Goal: Task Accomplishment & Management: Use online tool/utility

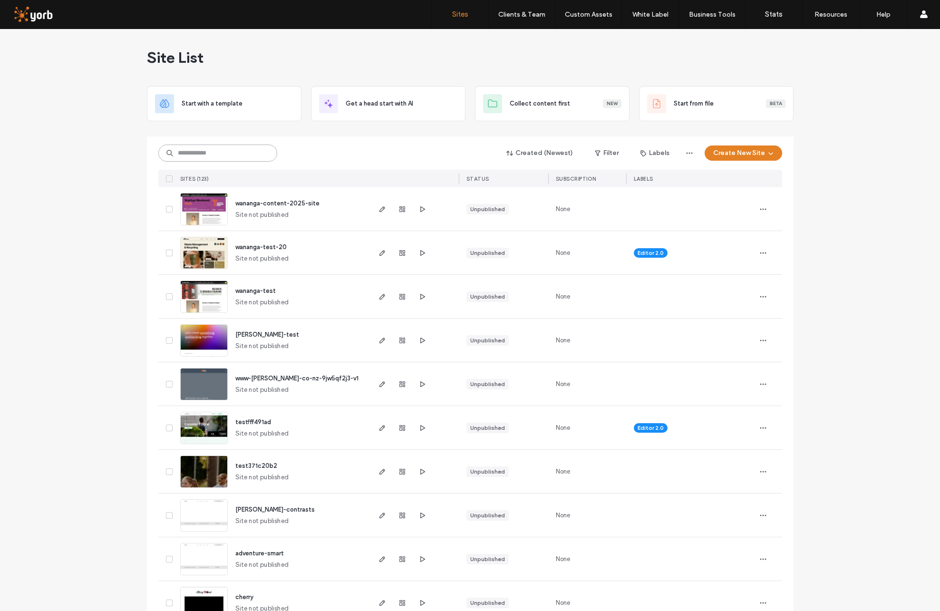
click at [202, 155] on input at bounding box center [217, 152] width 119 height 17
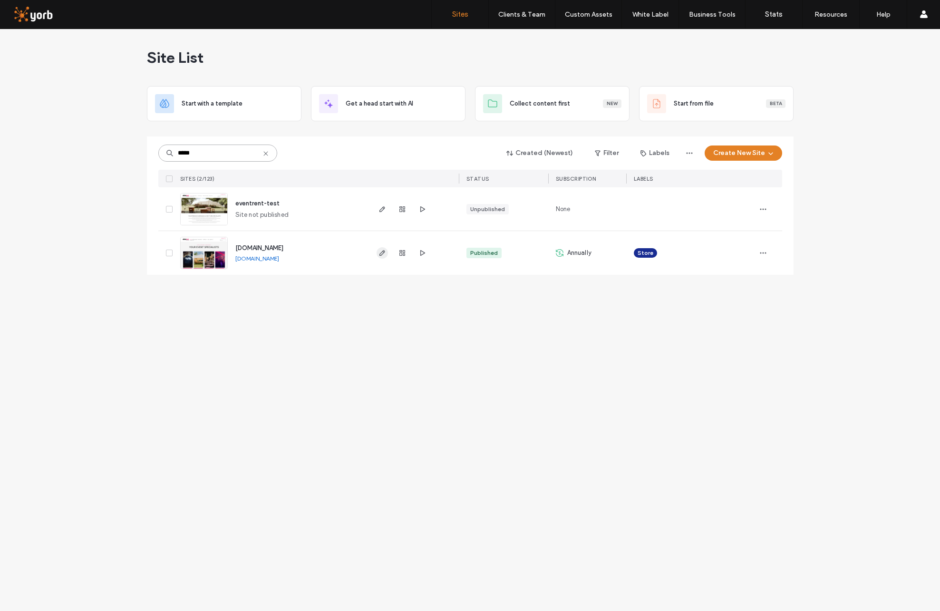
type input "*****"
click at [382, 252] on icon "button" at bounding box center [382, 253] width 8 height 8
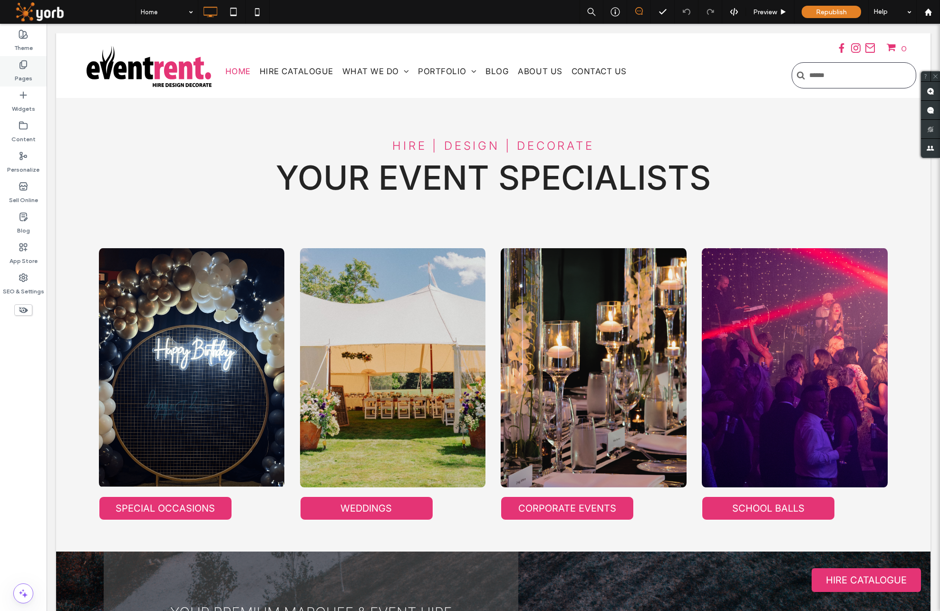
click at [20, 64] on use at bounding box center [23, 65] width 7 height 8
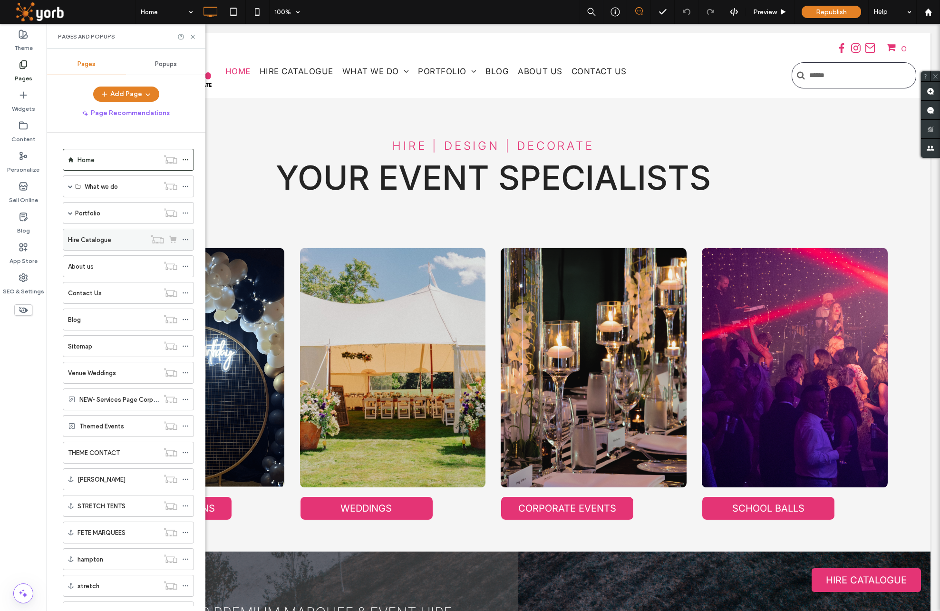
click at [102, 229] on div "Hire Catalogue" at bounding box center [106, 239] width 77 height 21
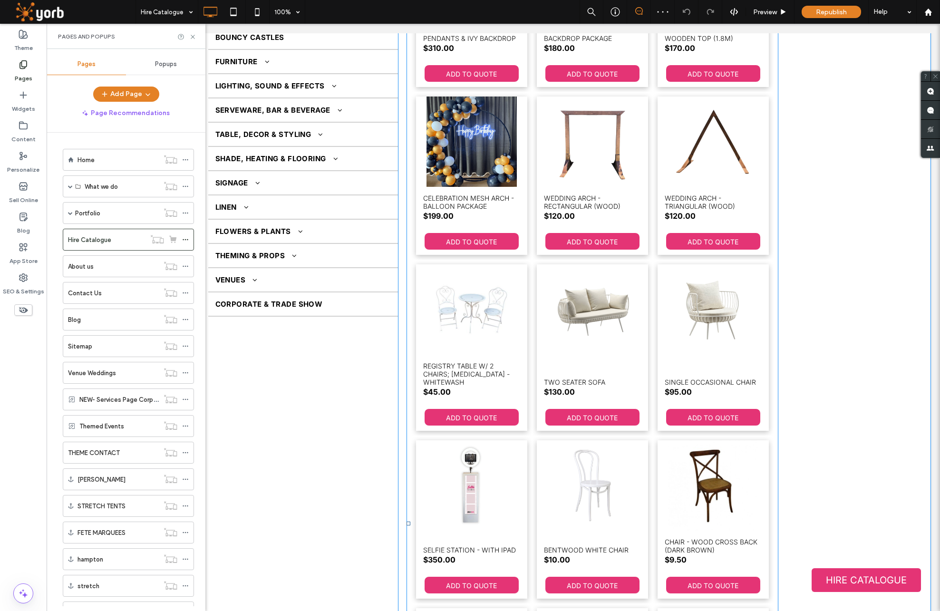
scroll to position [159, 0]
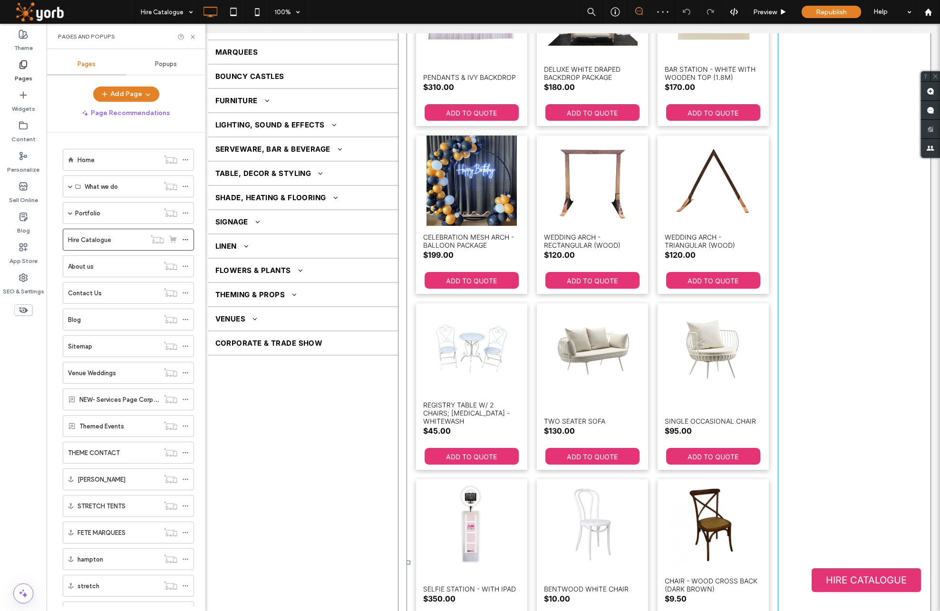
click at [532, 186] on li "Wedding arch - Rectangular (wood) SKU WA-11 $120.00 ADD TO QUOTE" at bounding box center [592, 215] width 121 height 168
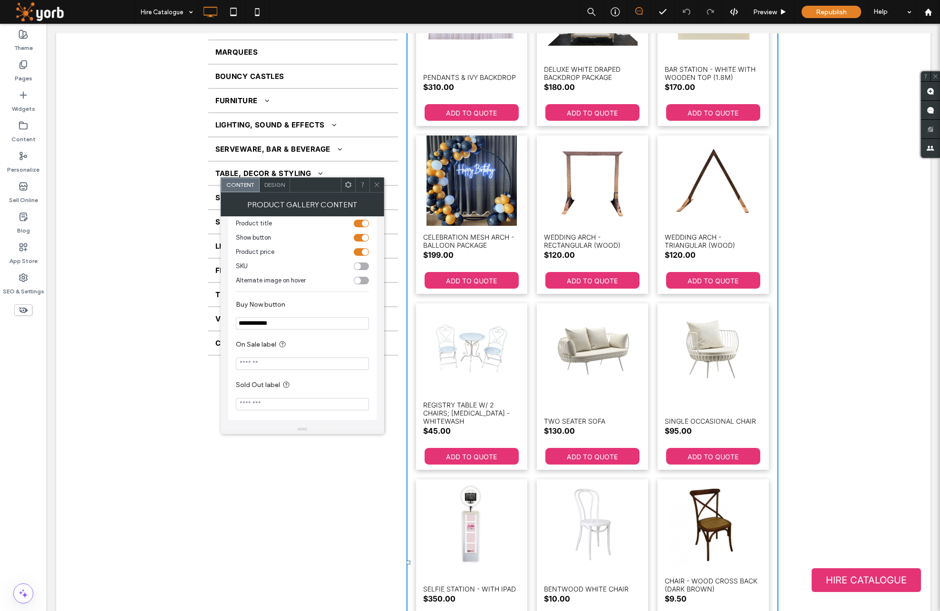
scroll to position [0, 0]
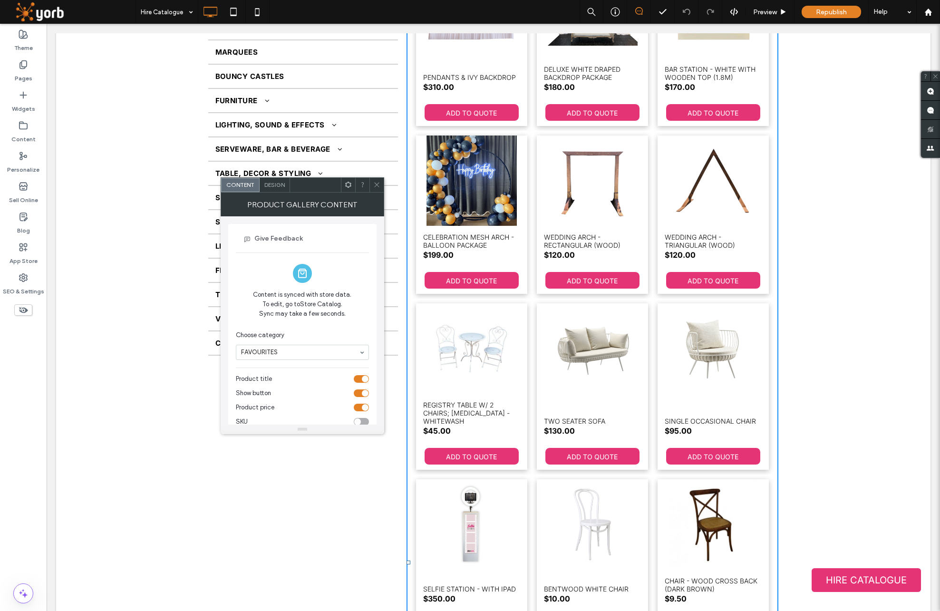
click at [273, 184] on span "Design" at bounding box center [274, 184] width 20 height 7
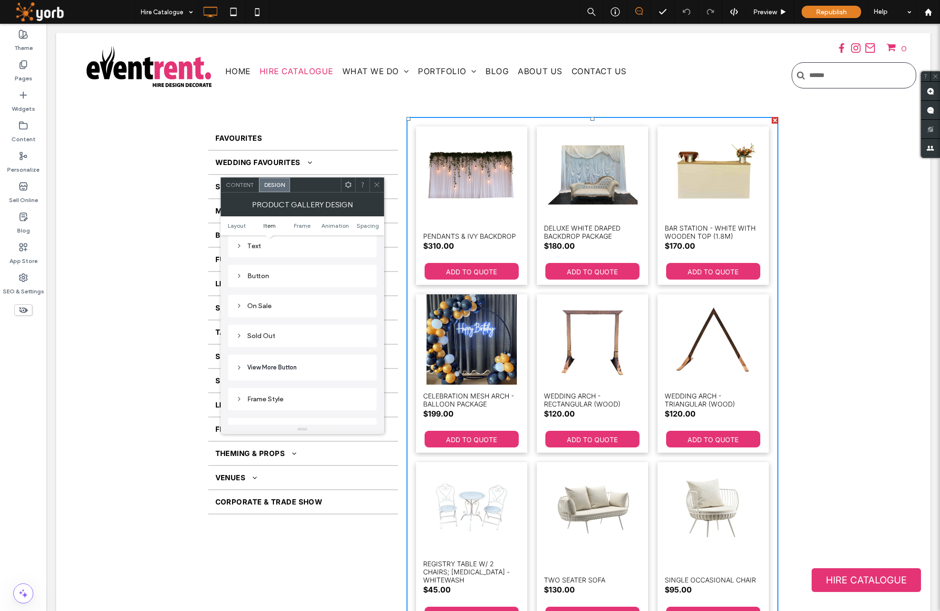
scroll to position [231, 0]
click at [329, 363] on span "Pagination" at bounding box center [335, 362] width 30 height 10
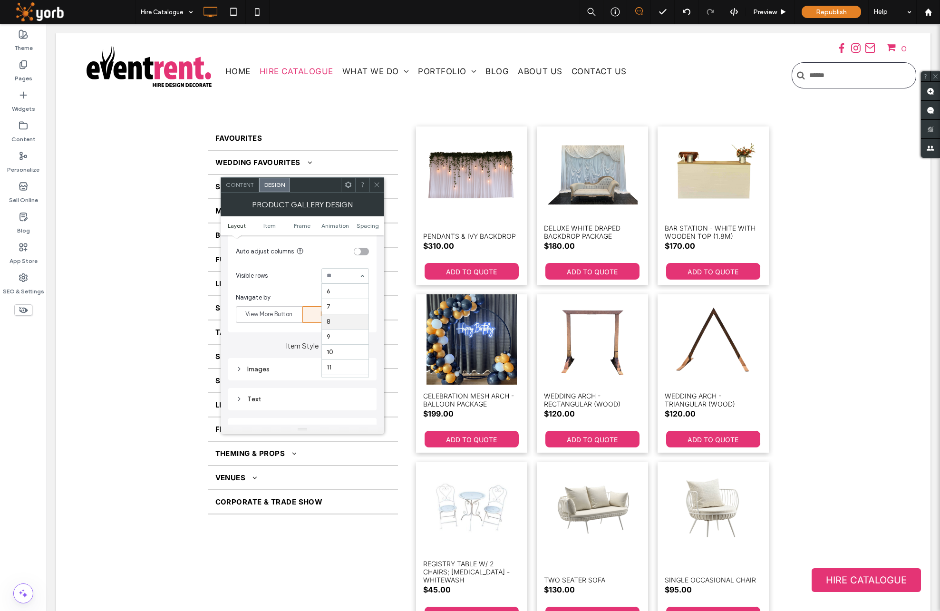
scroll to position [238, 0]
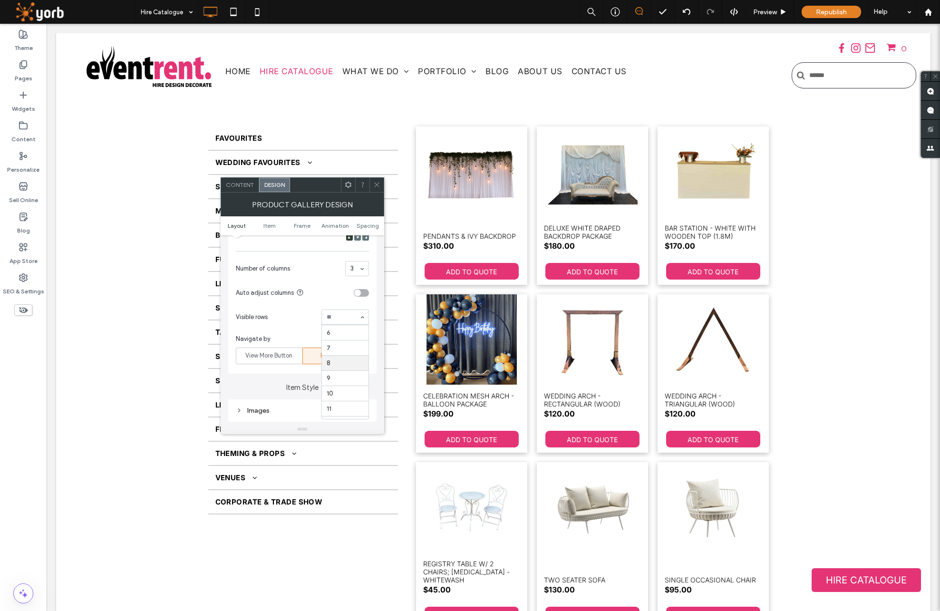
click at [297, 311] on section "Visible rows 1 2 3 4 5 6 7 8 9 10 11 12" at bounding box center [302, 317] width 133 height 25
click at [270, 355] on span "View More Button" at bounding box center [268, 356] width 47 height 10
click at [764, 12] on span "Preview" at bounding box center [765, 12] width 24 height 8
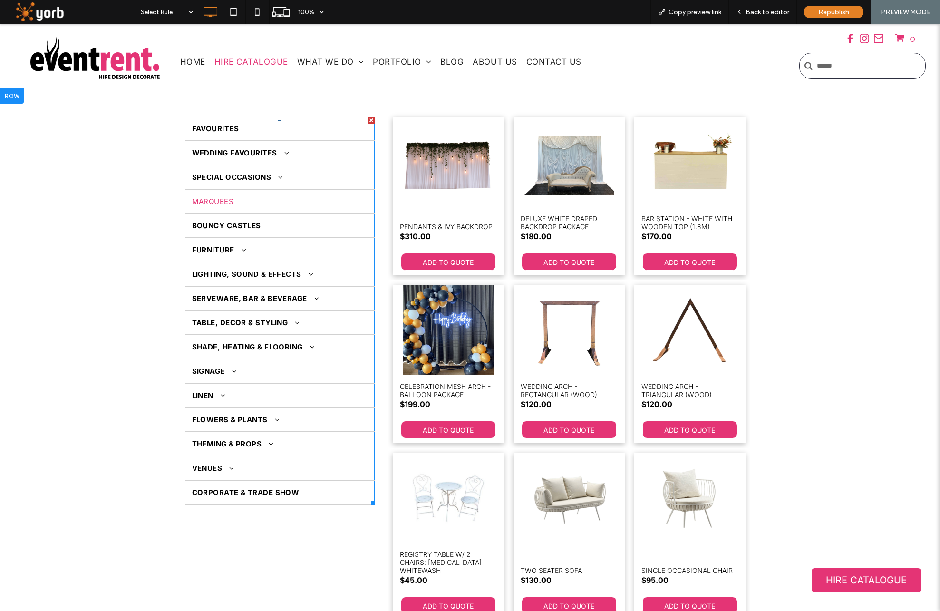
click at [210, 200] on span "MARQUEES" at bounding box center [213, 201] width 42 height 9
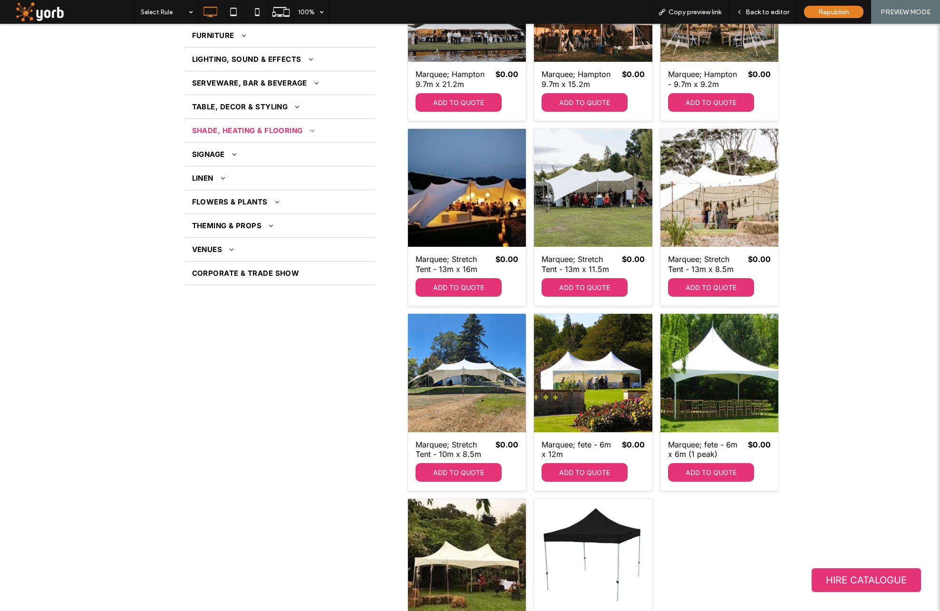
scroll to position [94, 0]
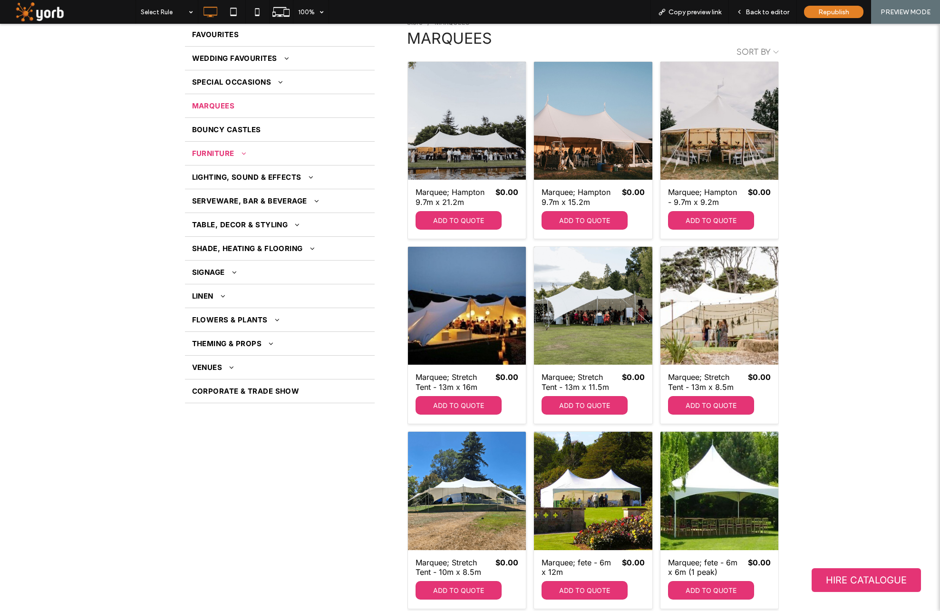
click at [214, 155] on span "FURNITURE" at bounding box center [219, 153] width 55 height 9
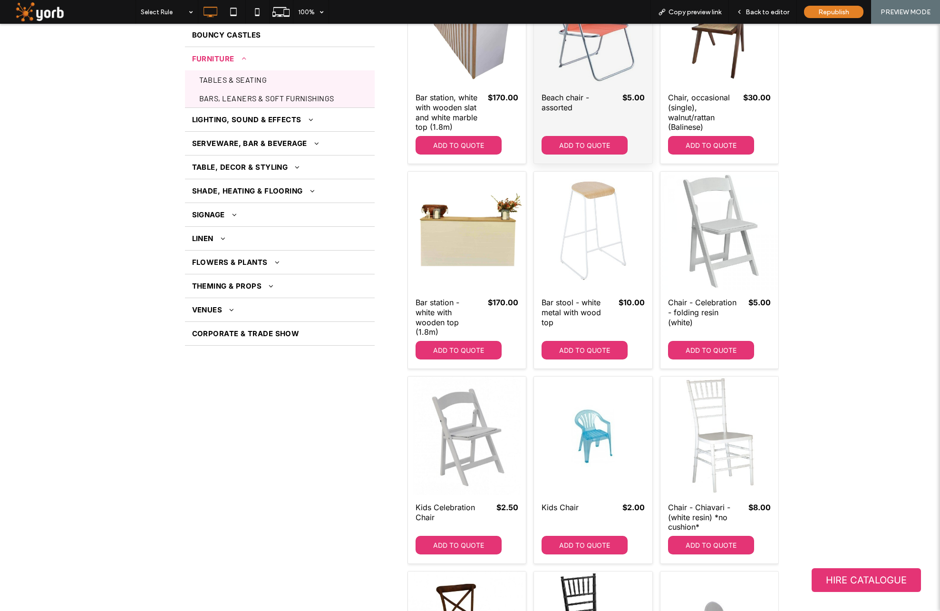
scroll to position [0, 0]
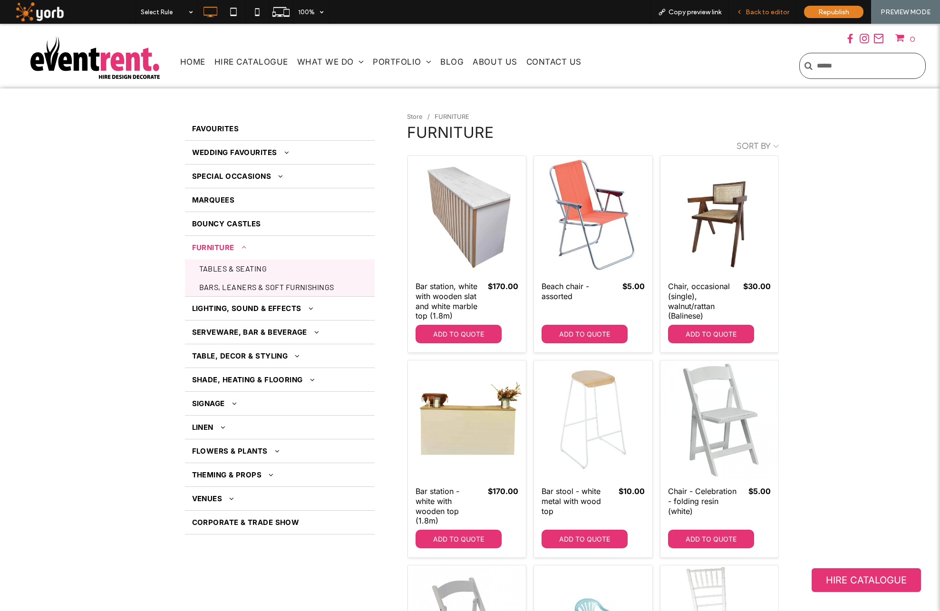
click at [760, 10] on span "Back to editor" at bounding box center [767, 12] width 44 height 8
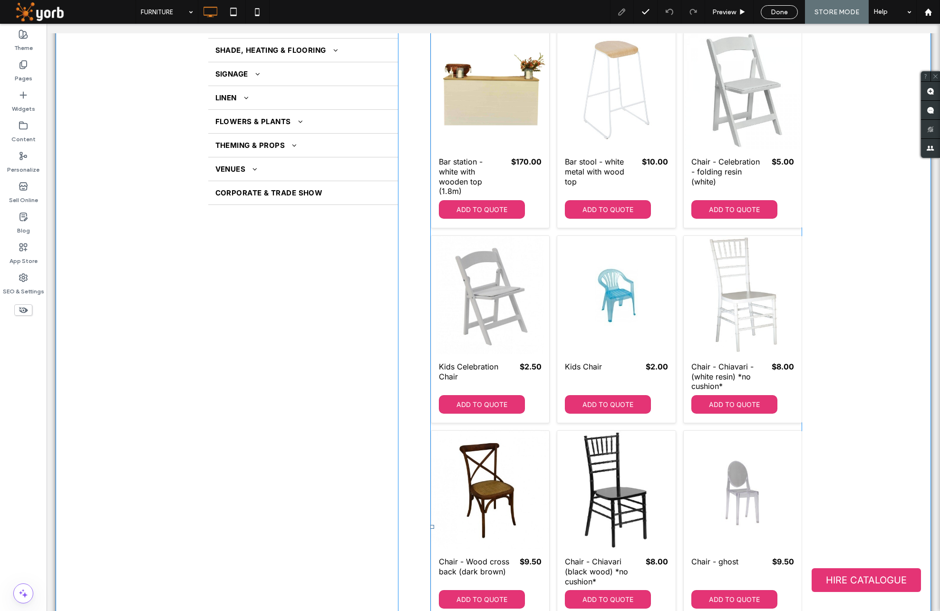
scroll to position [437, 0]
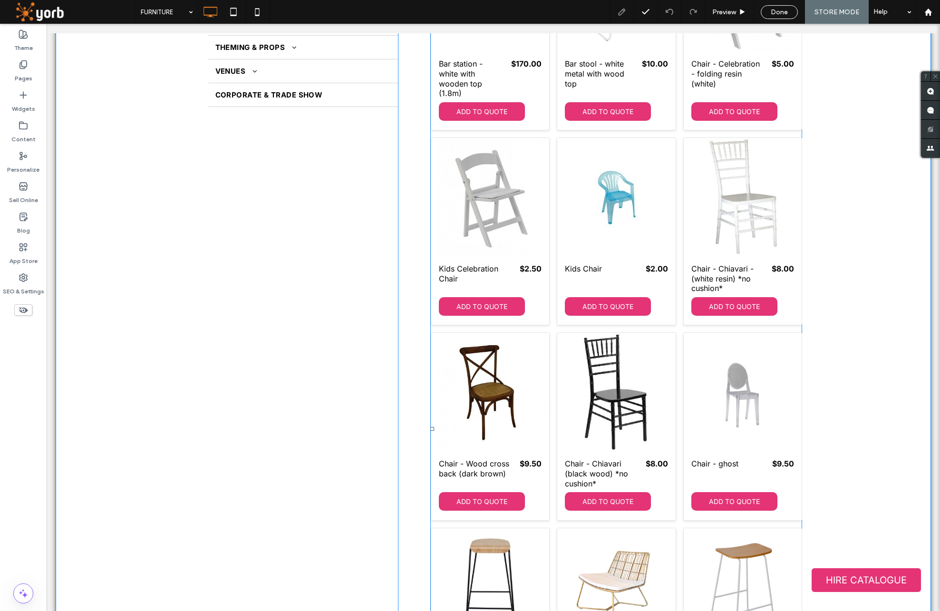
click at [548, 332] on span at bounding box center [616, 429] width 372 height 1488
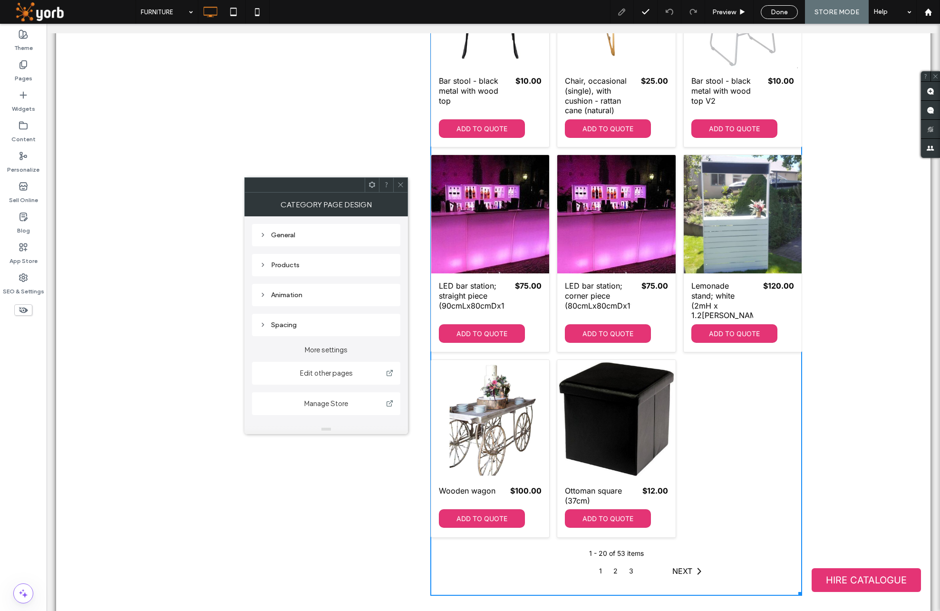
scroll to position [1112, 0]
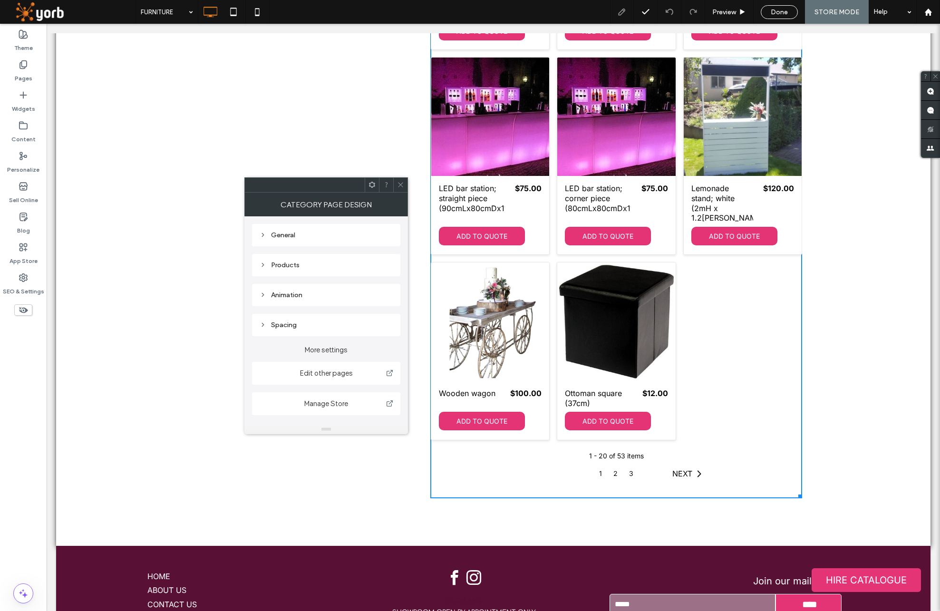
click at [263, 235] on use at bounding box center [263, 234] width 2 height 3
click at [263, 235] on use at bounding box center [262, 235] width 3 height 2
click at [265, 266] on icon at bounding box center [262, 264] width 7 height 7
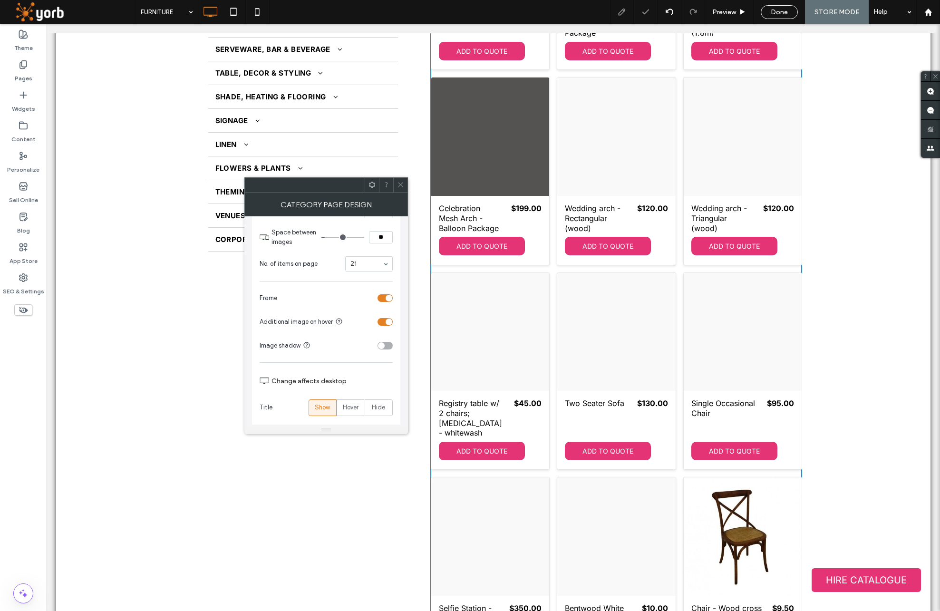
scroll to position [0, 0]
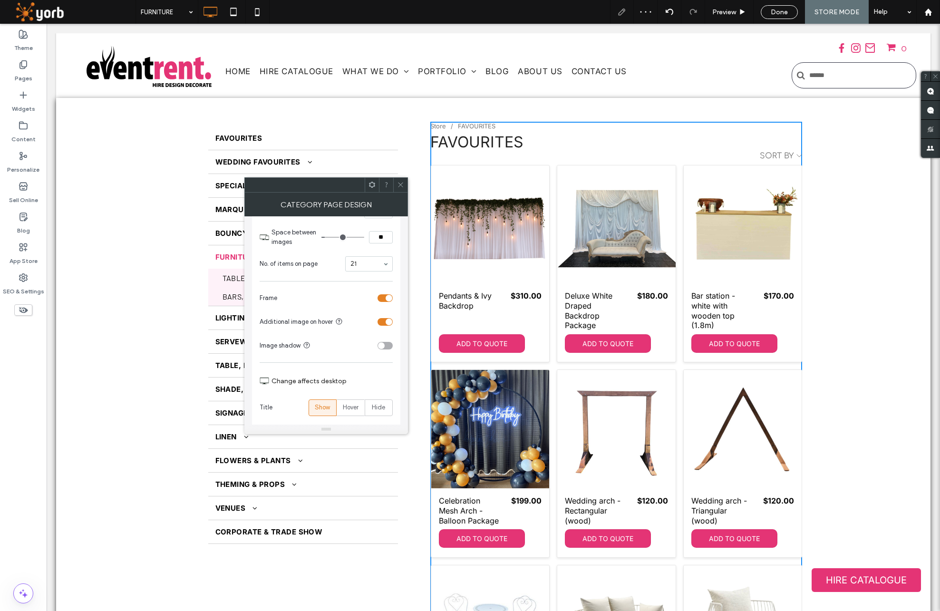
click at [403, 182] on icon at bounding box center [400, 184] width 7 height 7
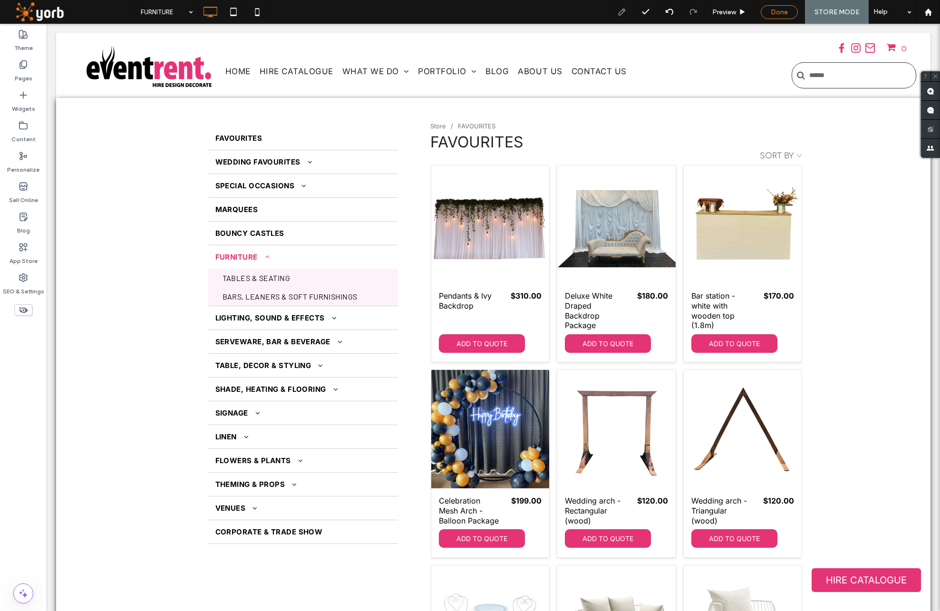
click at [776, 12] on span "Done" at bounding box center [778, 12] width 17 height 8
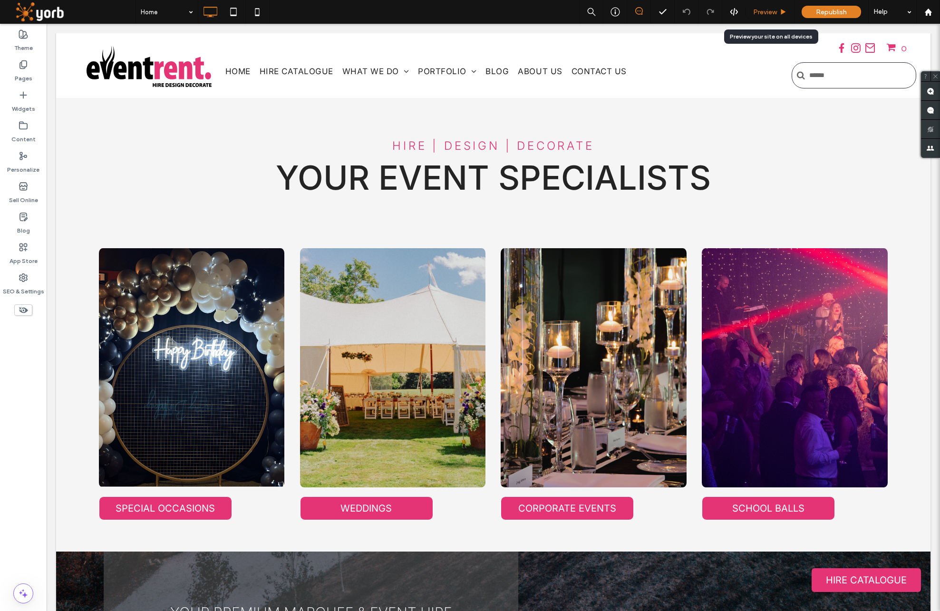
click at [761, 11] on span "Preview" at bounding box center [765, 12] width 24 height 8
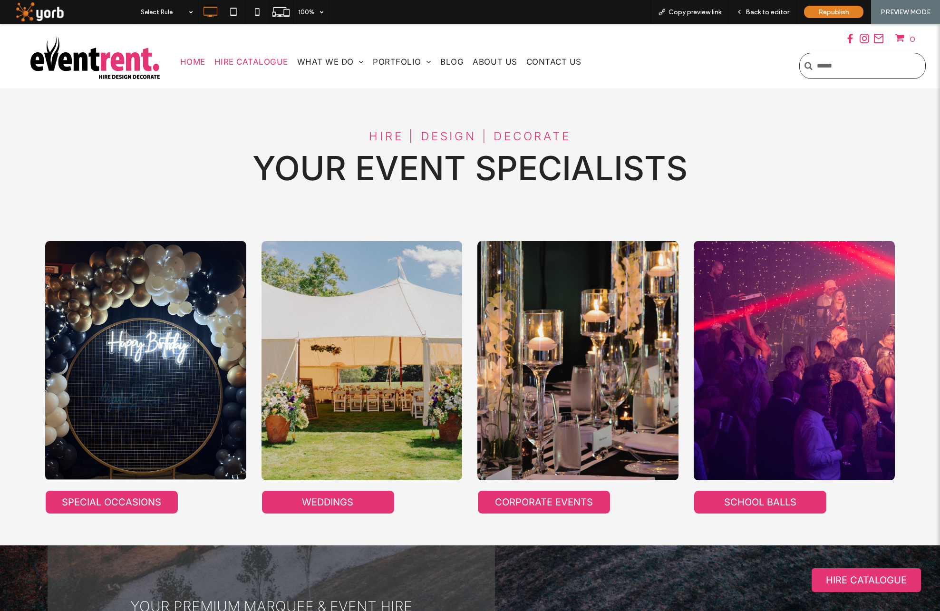
click at [252, 61] on span "Hire Catalogue" at bounding box center [251, 62] width 74 height 10
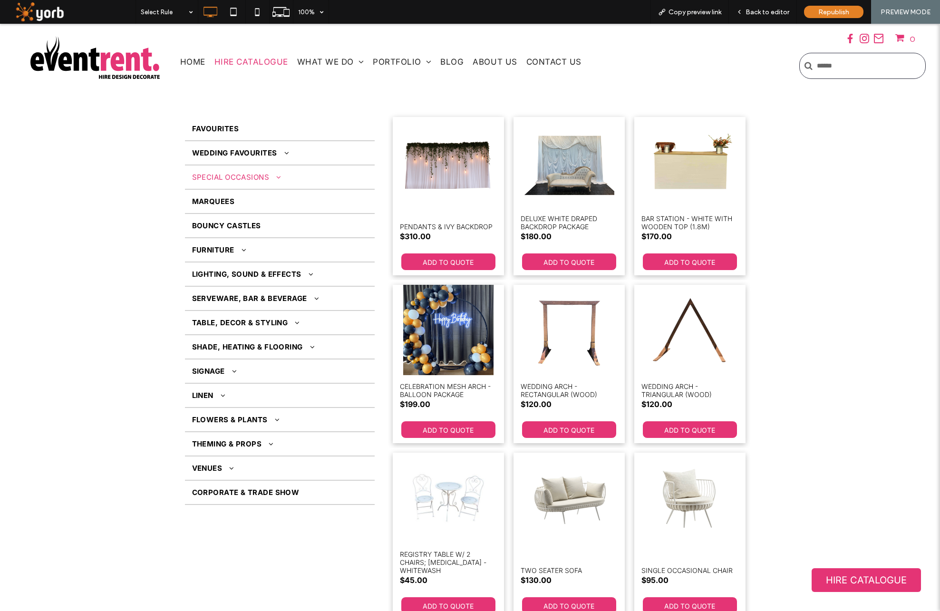
click at [246, 177] on span "SPECIAL OCCASIONS" at bounding box center [236, 177] width 89 height 9
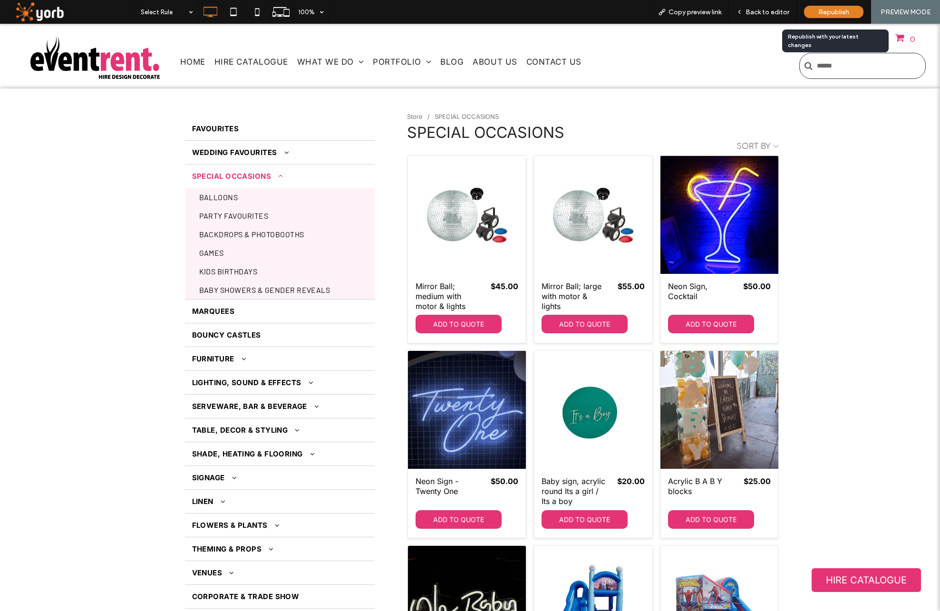
click at [823, 11] on span "Republish" at bounding box center [833, 12] width 31 height 8
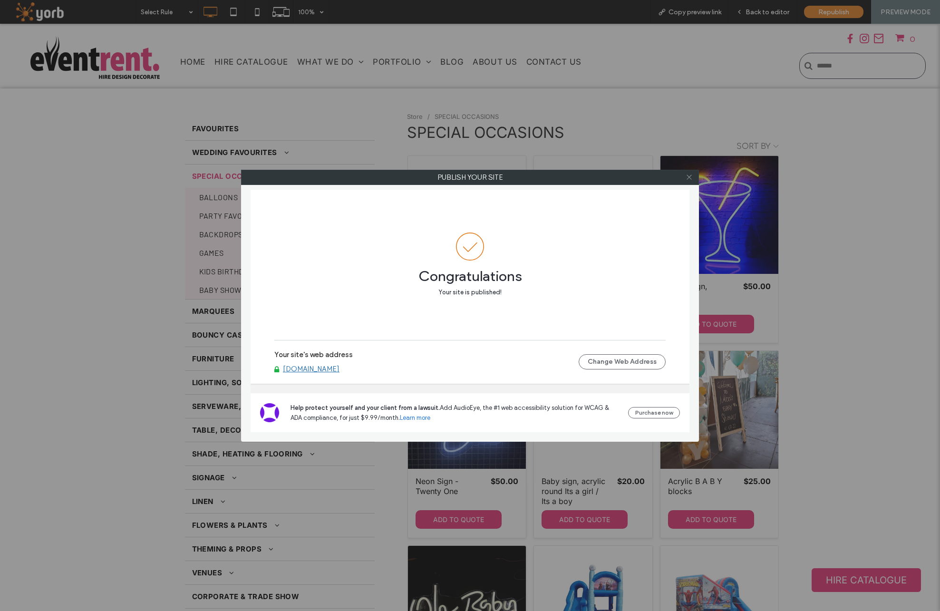
click at [688, 177] on icon at bounding box center [688, 176] width 7 height 7
